Goal: Information Seeking & Learning: Check status

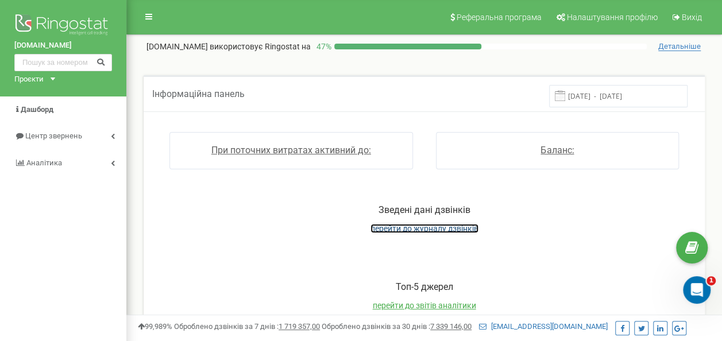
click at [410, 227] on span "перейти до журналу дзвінків" at bounding box center [424, 228] width 108 height 9
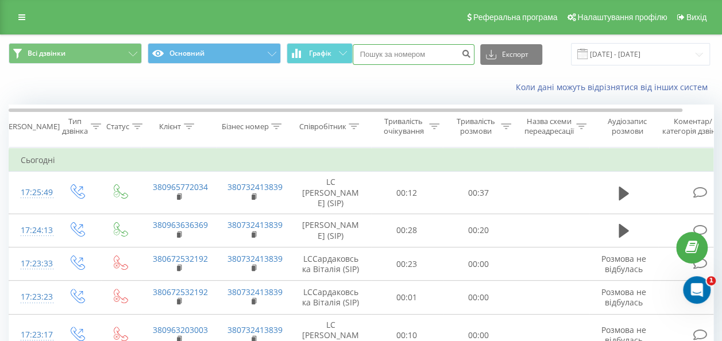
click at [437, 53] on input at bounding box center [413, 54] width 122 height 21
paste input "380951865455"
type input "380951865455"
click at [465, 56] on icon "submit" at bounding box center [467, 52] width 10 height 7
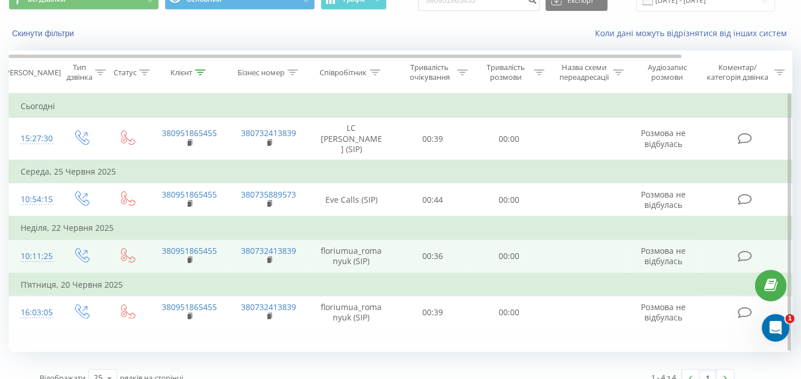
scroll to position [69, 0]
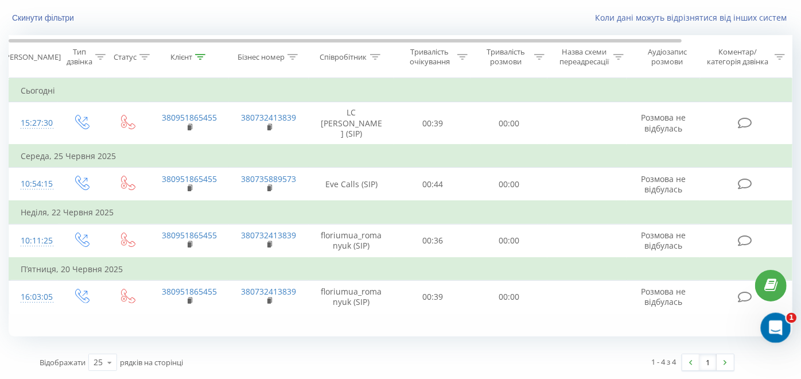
click at [730, 328] on icon "Відкрити програму для спілкування Intercom" at bounding box center [774, 326] width 19 height 19
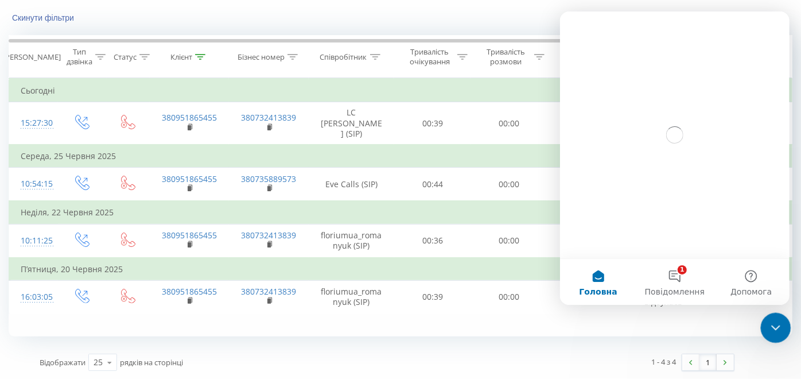
scroll to position [0, 0]
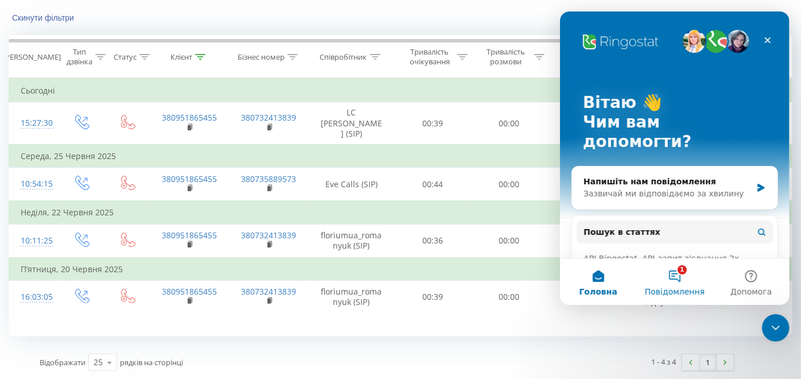
click at [669, 267] on button "1 Повідомлення" at bounding box center [674, 282] width 76 height 46
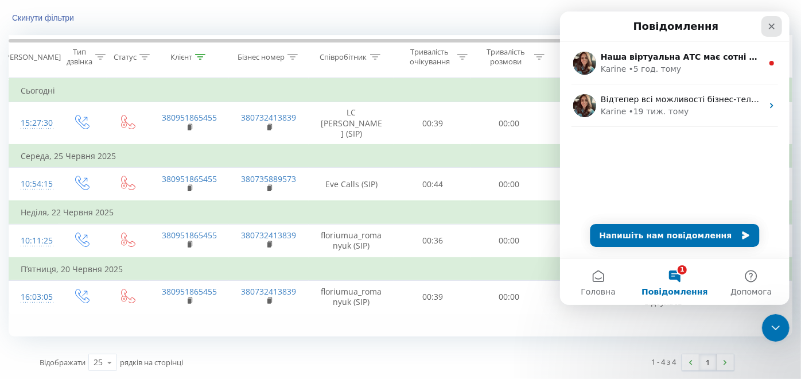
click at [730, 29] on div "Закрити" at bounding box center [771, 26] width 21 height 21
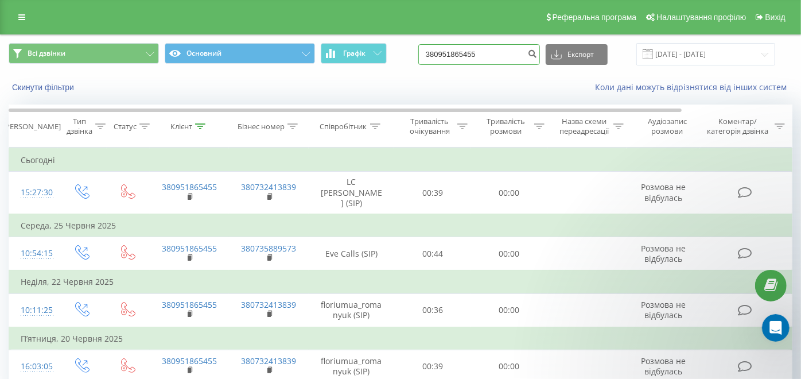
drag, startPoint x: 444, startPoint y: 59, endPoint x: 437, endPoint y: 58, distance: 7.0
click at [437, 58] on input "380951865455" at bounding box center [480, 54] width 122 height 21
paste input "506625471"
type input "380506625471"
click at [537, 56] on icon "submit" at bounding box center [533, 52] width 10 height 7
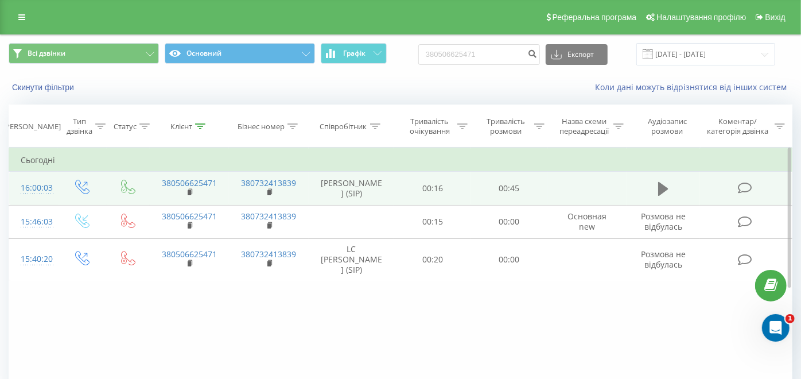
click at [661, 197] on button at bounding box center [663, 188] width 17 height 17
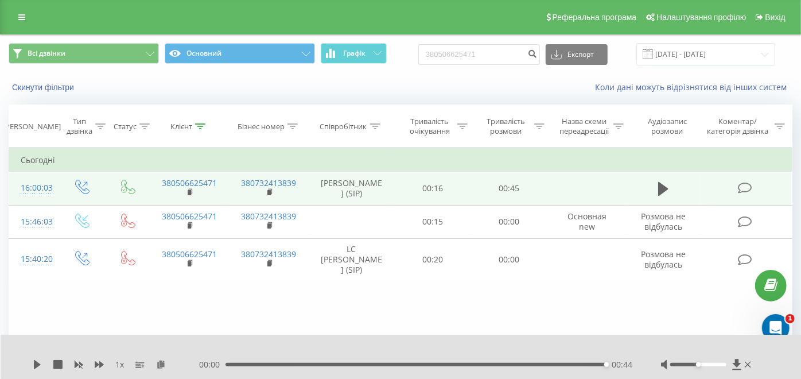
click at [744, 365] on div at bounding box center [707, 364] width 93 height 11
